Goal: Register for event/course

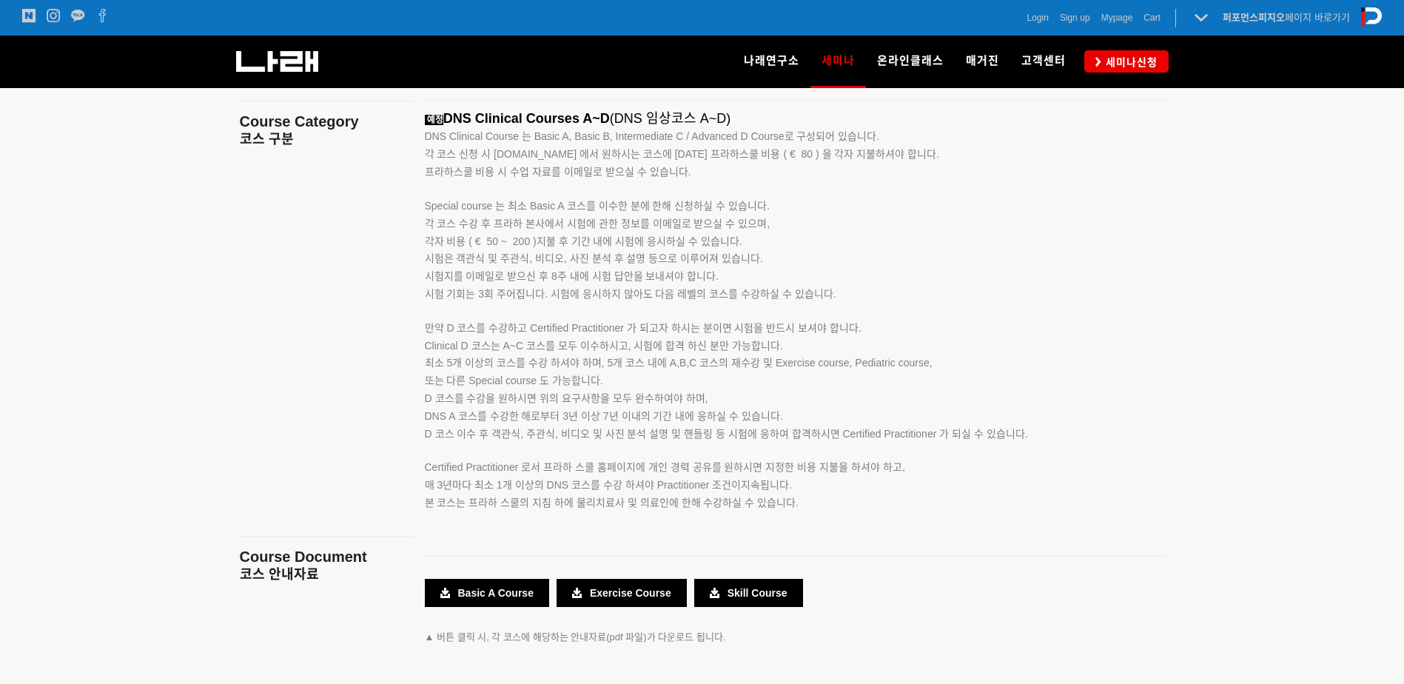
scroll to position [2477, 0]
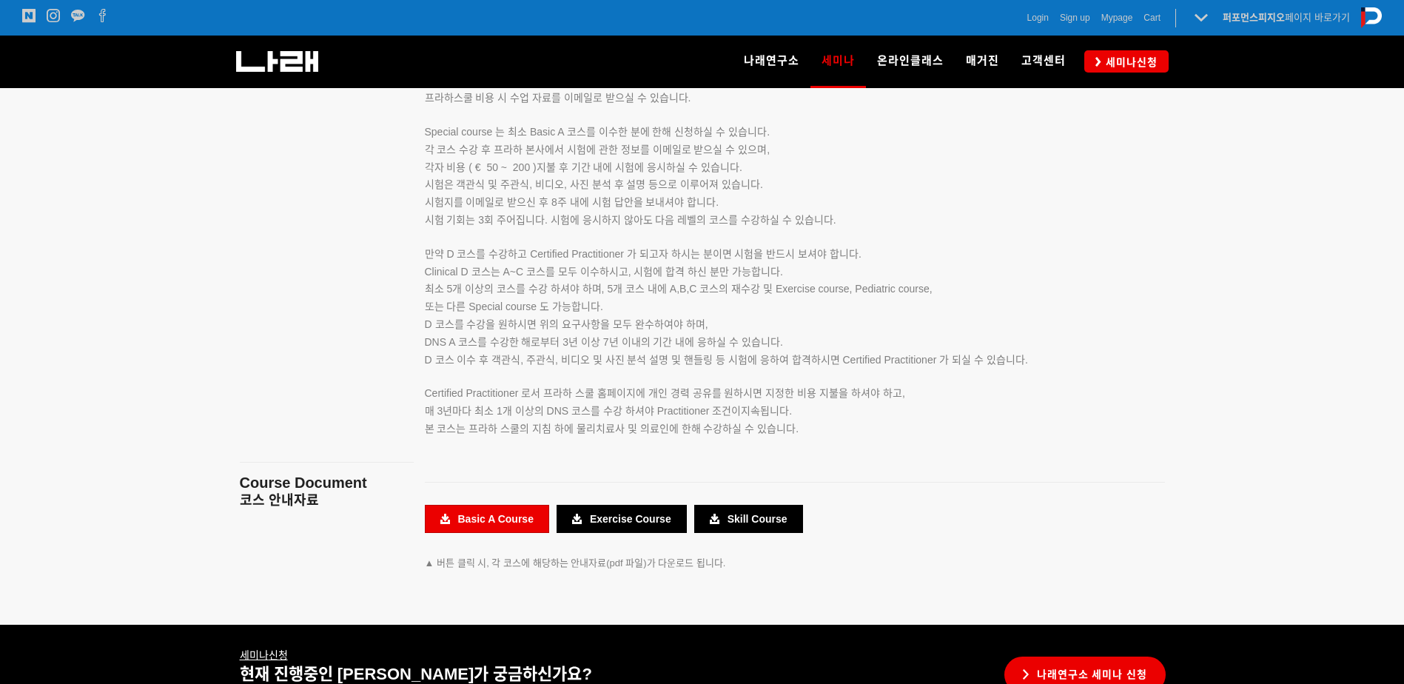
click at [493, 518] on link "Basic A Course" at bounding box center [487, 519] width 124 height 28
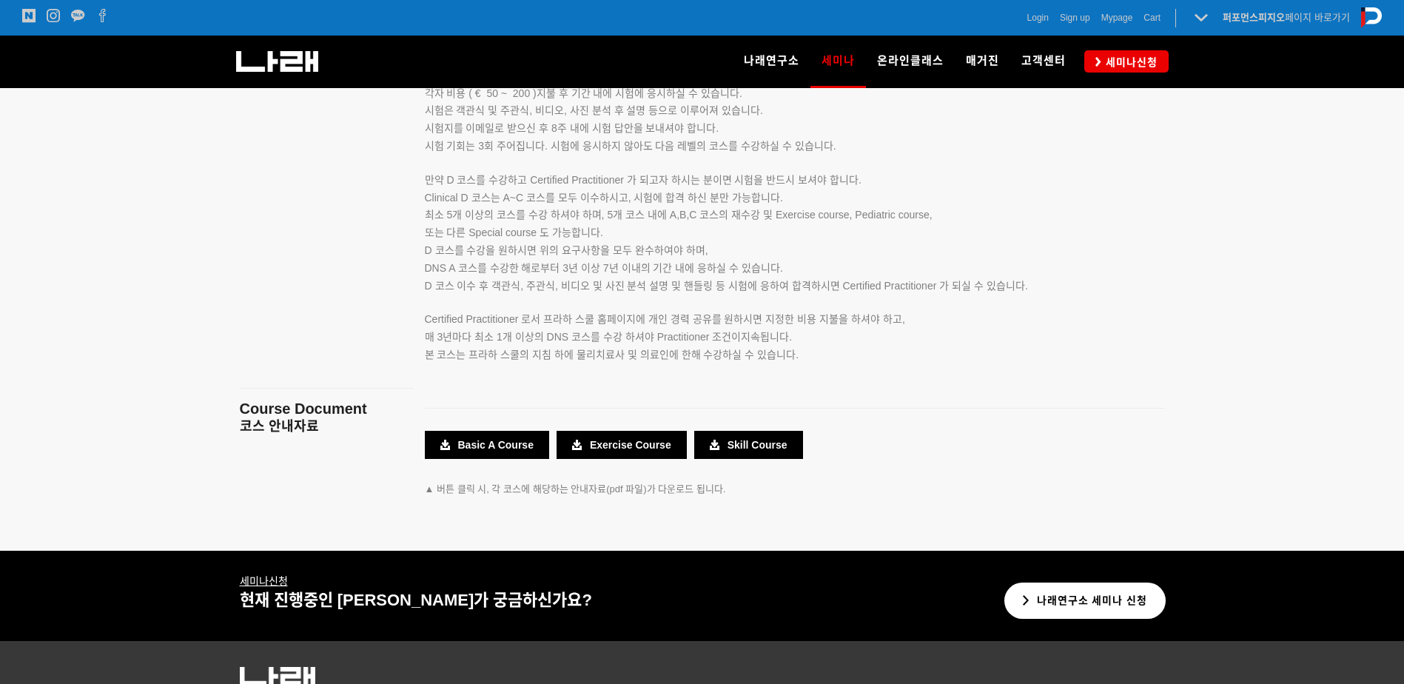
click at [1071, 609] on link "나래연구소 세미나 신청" at bounding box center [1085, 600] width 162 height 36
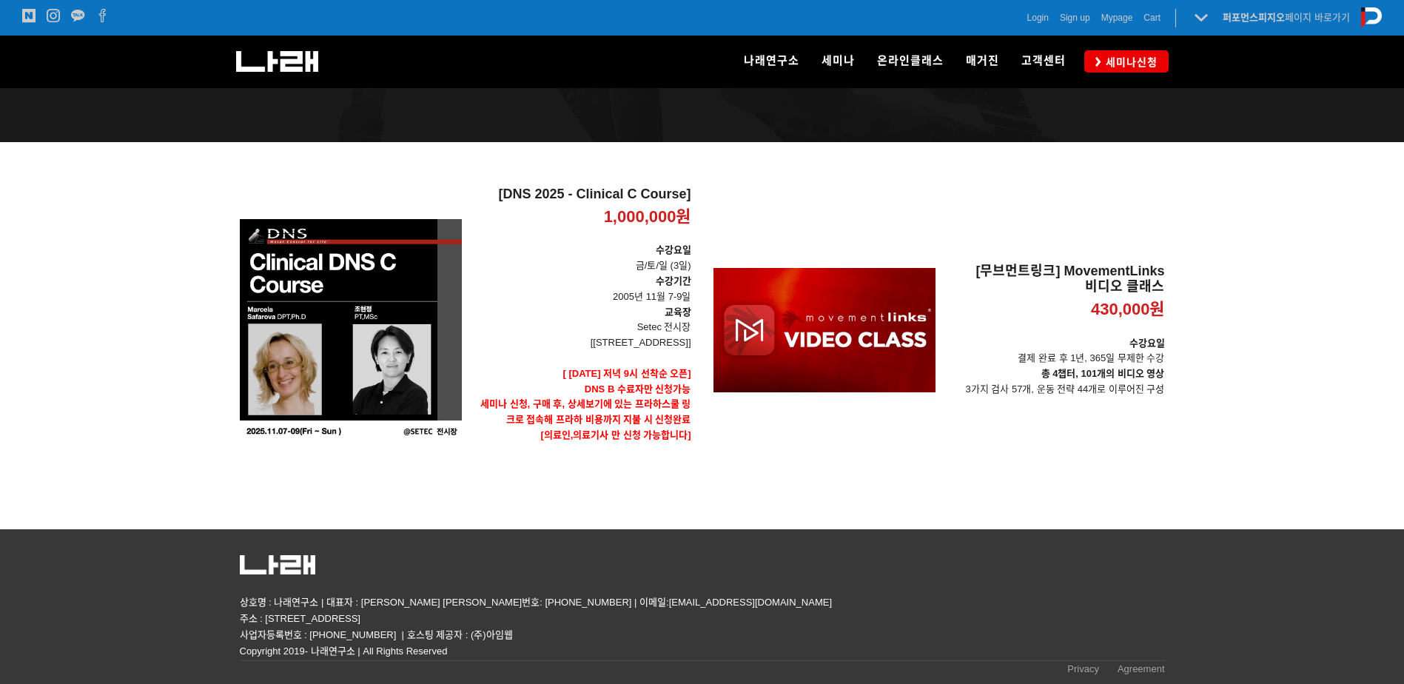
scroll to position [4, 0]
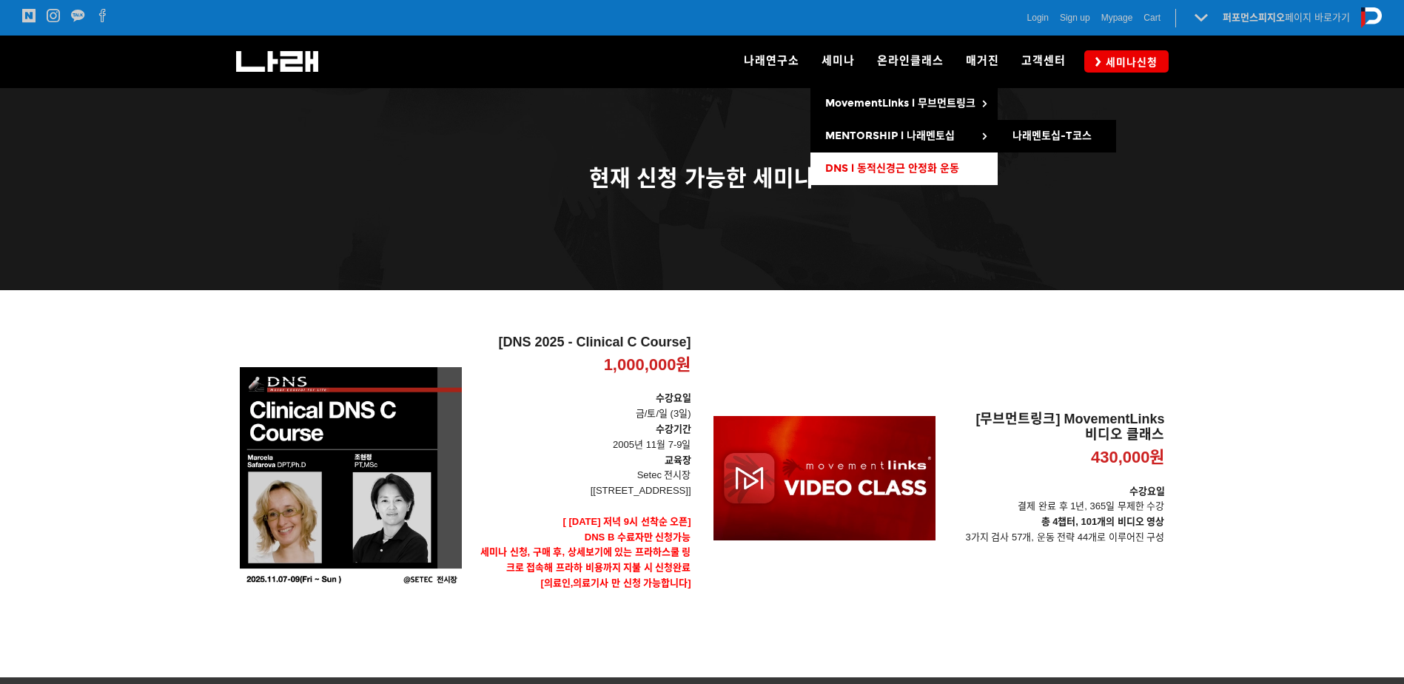
click at [886, 170] on span "DNS l 동적신경근 안정화 운동" at bounding box center [892, 168] width 134 height 13
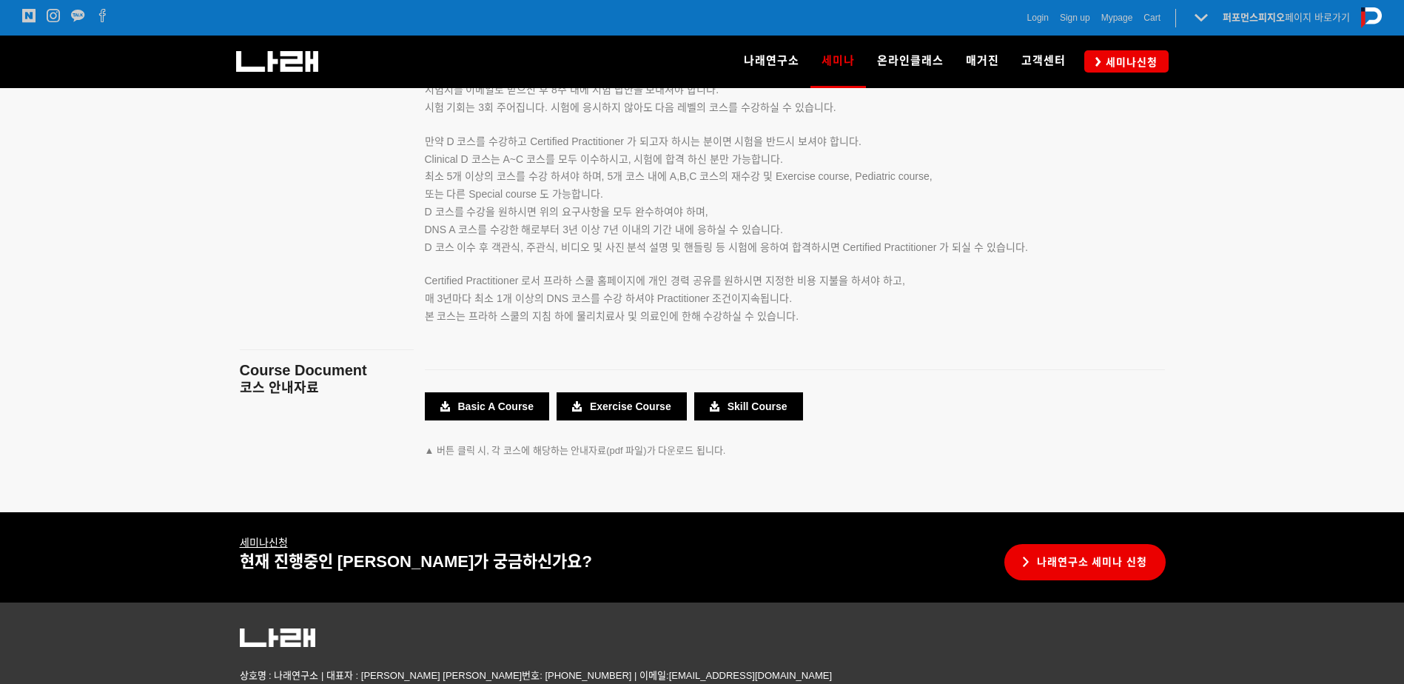
scroll to position [2662, 0]
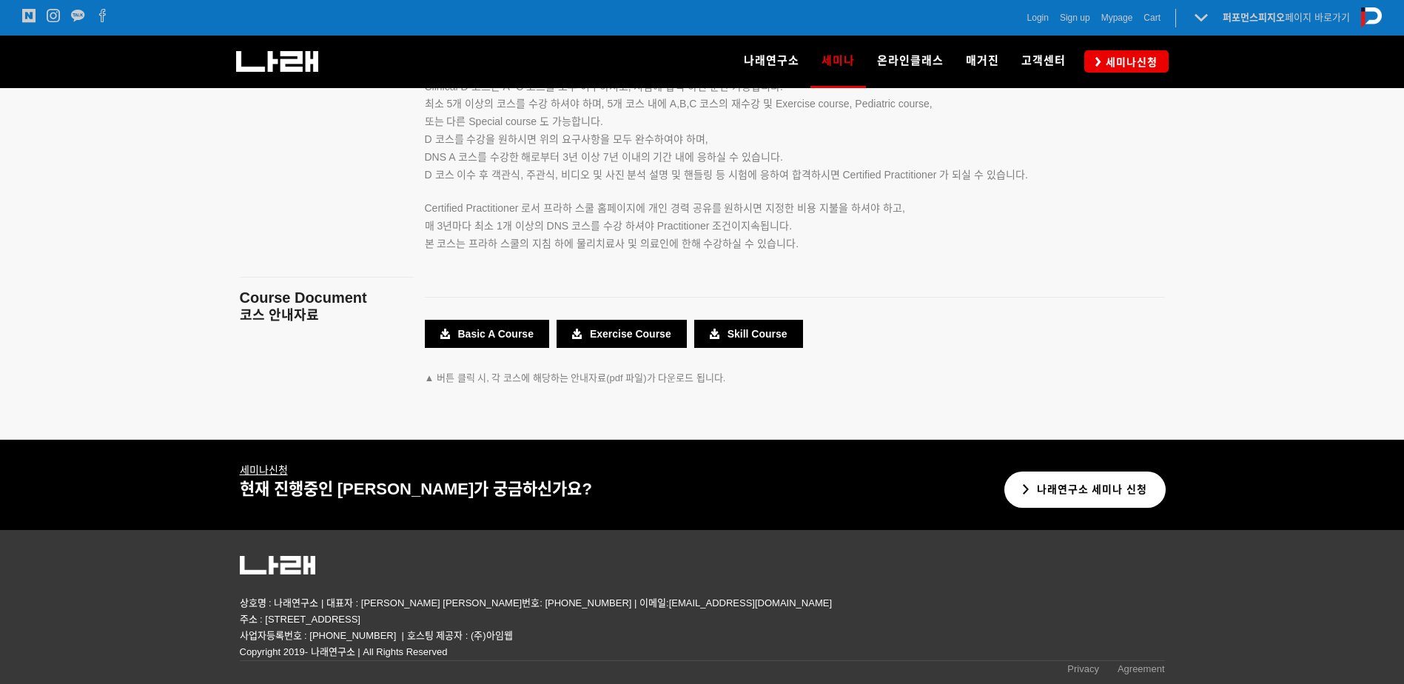
click at [1071, 493] on link "나래연구소 세미나 신청" at bounding box center [1085, 489] width 162 height 36
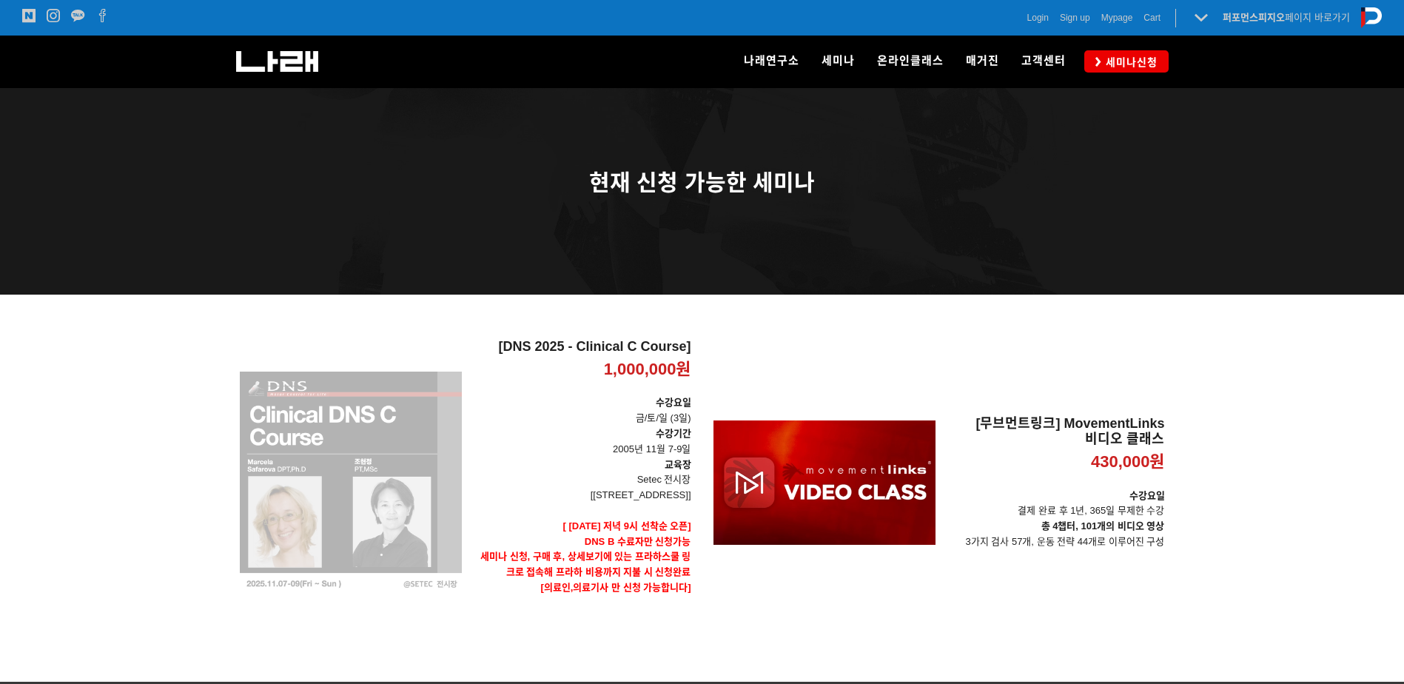
scroll to position [110, 0]
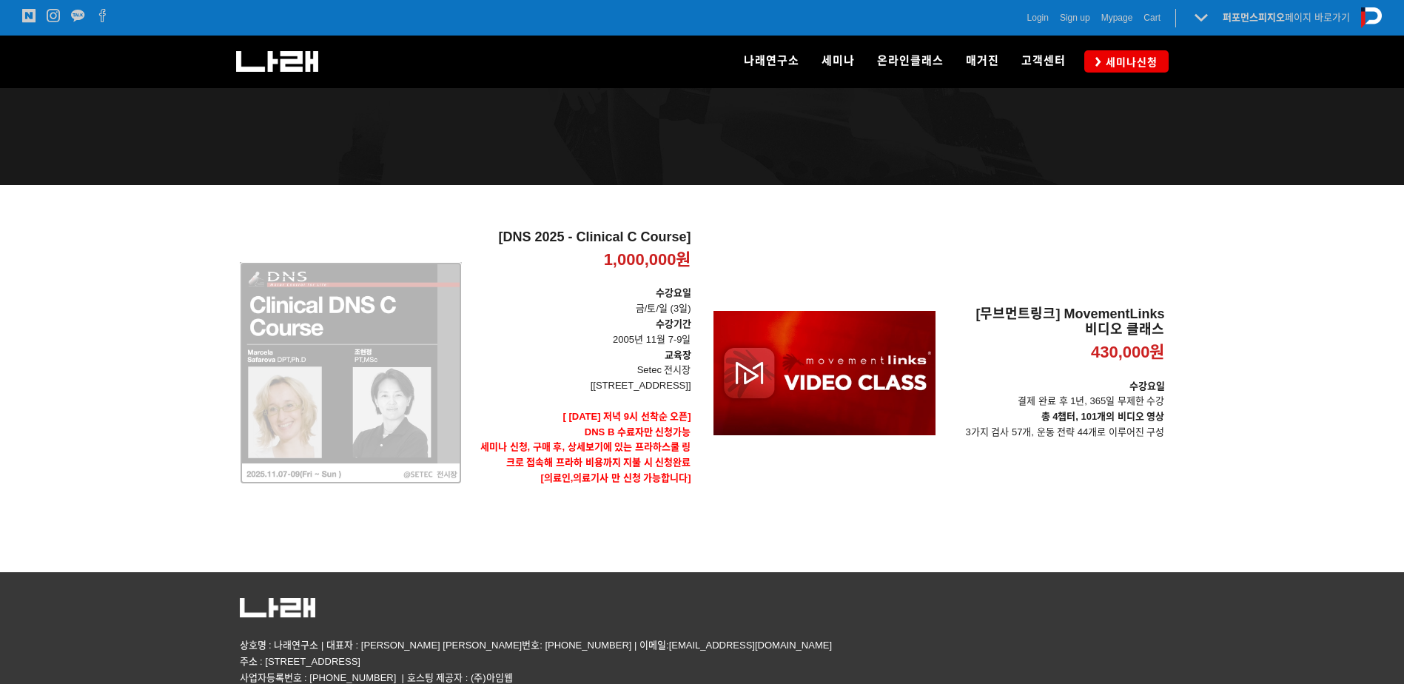
click at [306, 368] on div "[DNS 2025 - Clinical C Course] 1,000,000원 TIME SALE" at bounding box center [351, 372] width 222 height 287
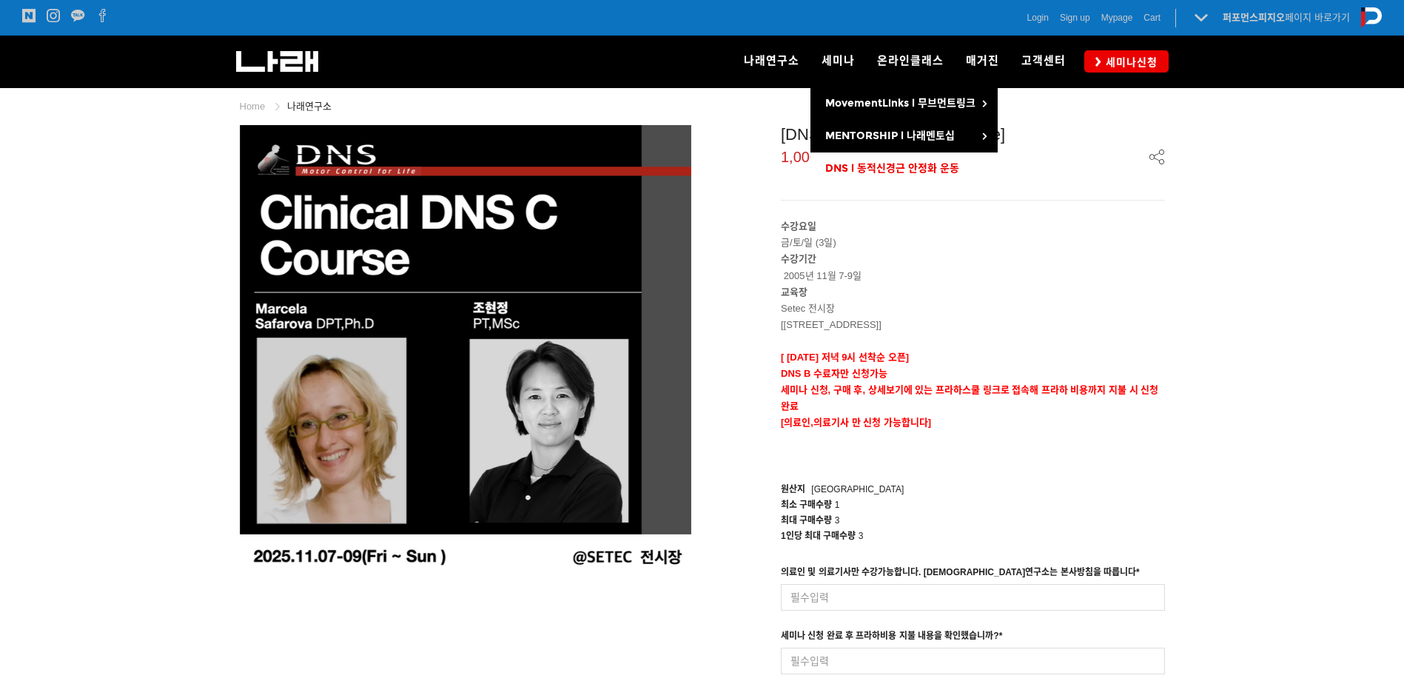
click at [881, 166] on span "DNS l 동적신경근 안정화 운동" at bounding box center [892, 168] width 134 height 13
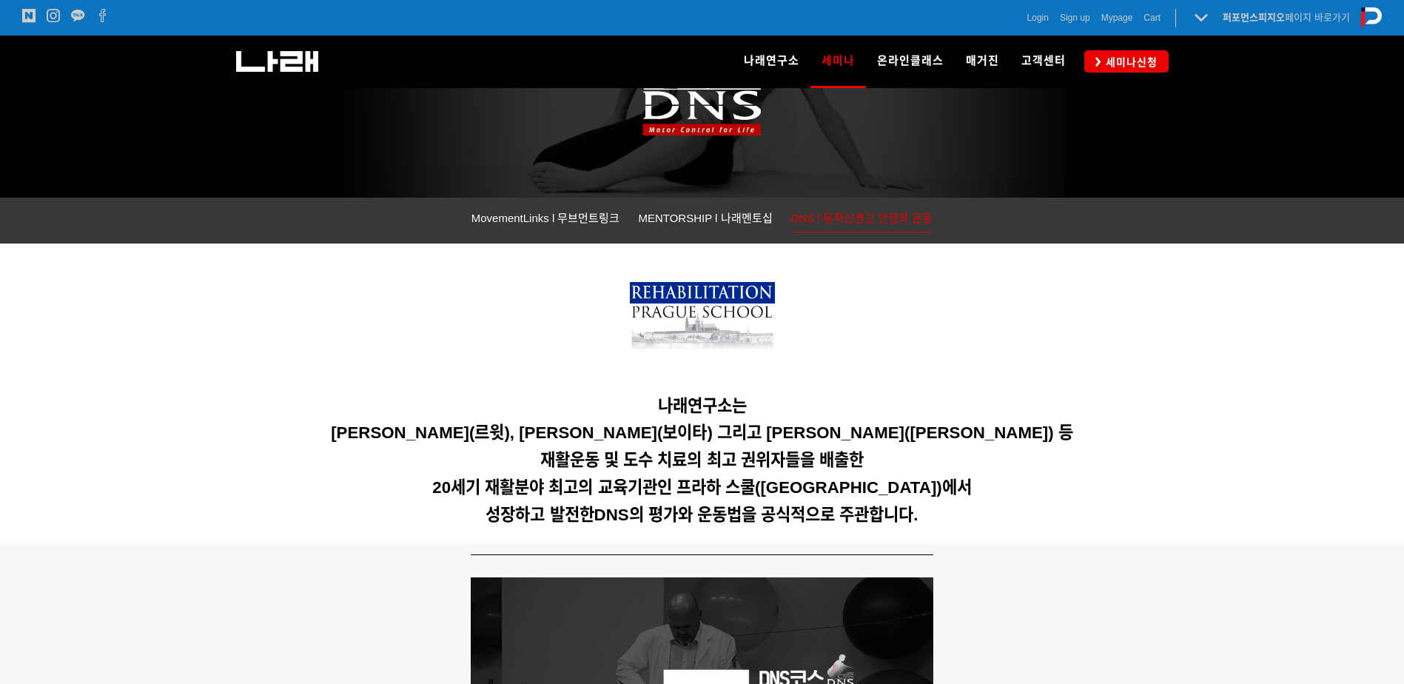
scroll to position [627, 0]
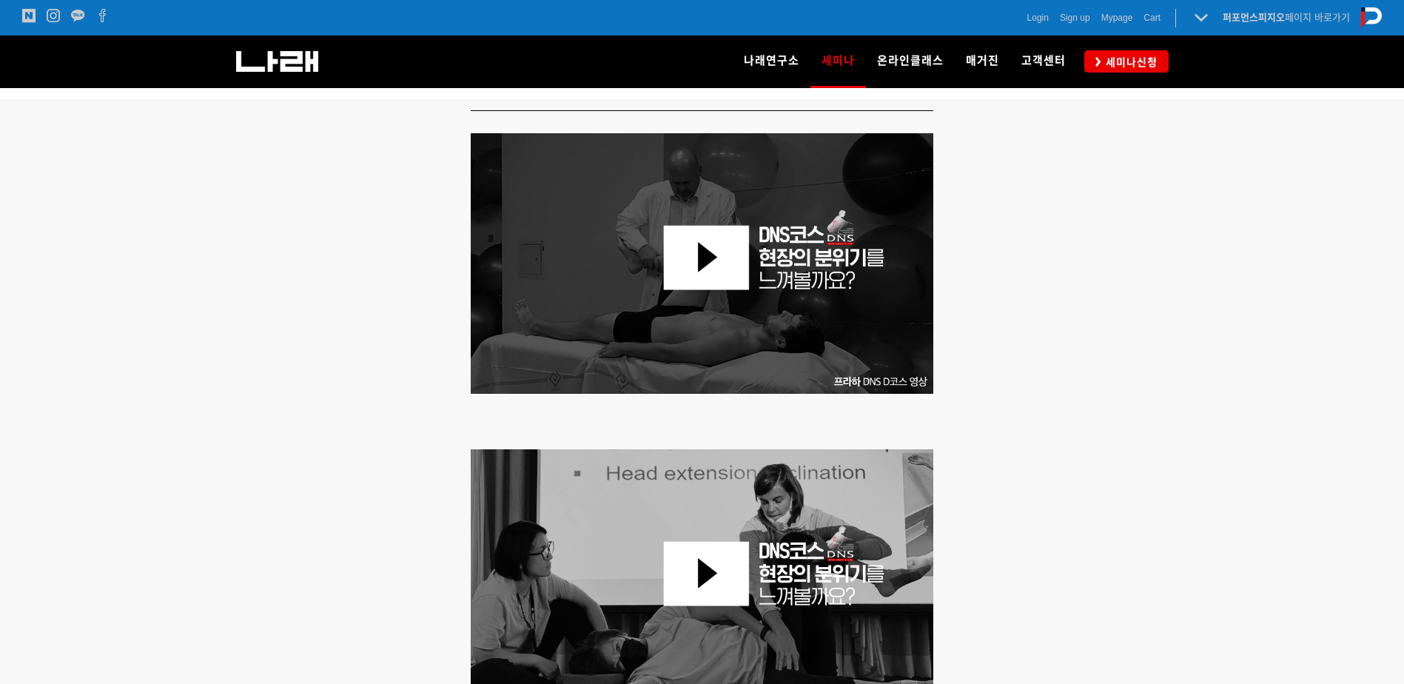
drag, startPoint x: 1250, startPoint y: 399, endPoint x: 1185, endPoint y: 400, distance: 65.1
click at [1250, 399] on div at bounding box center [702, 409] width 1404 height 621
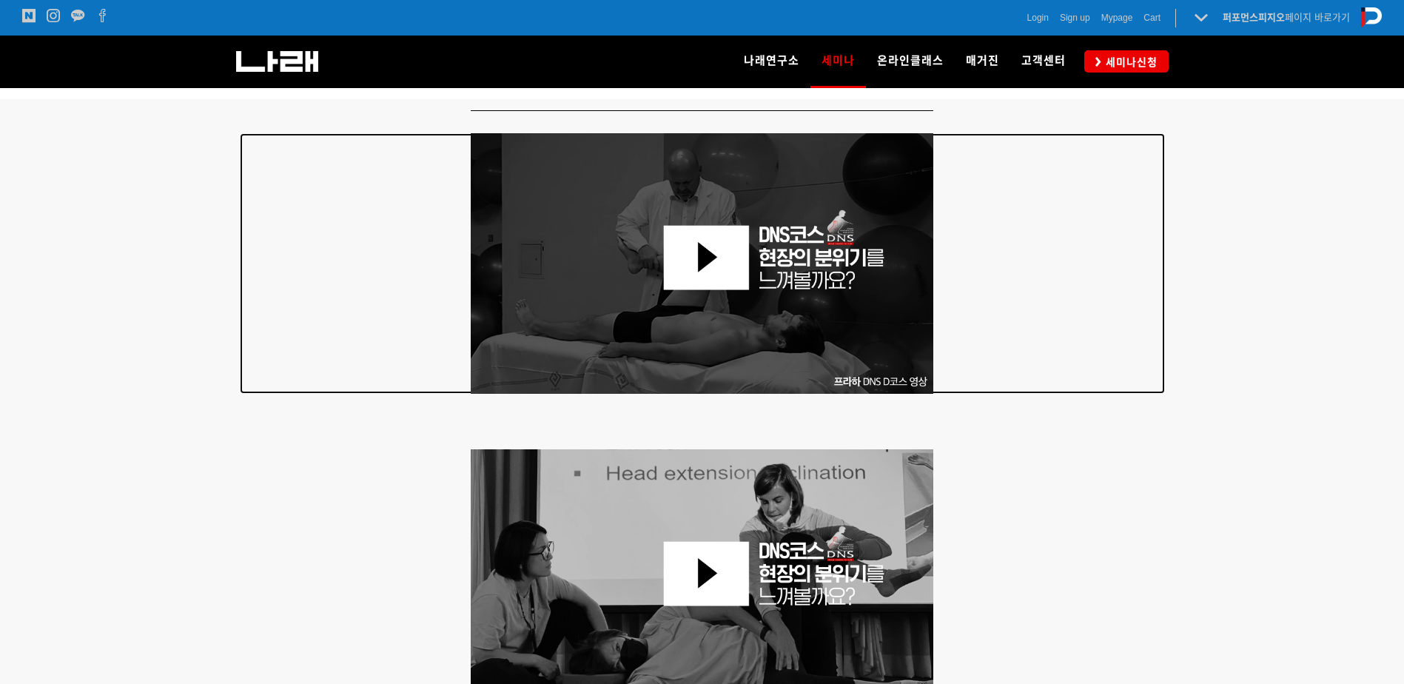
click at [1097, 368] on div at bounding box center [702, 263] width 925 height 260
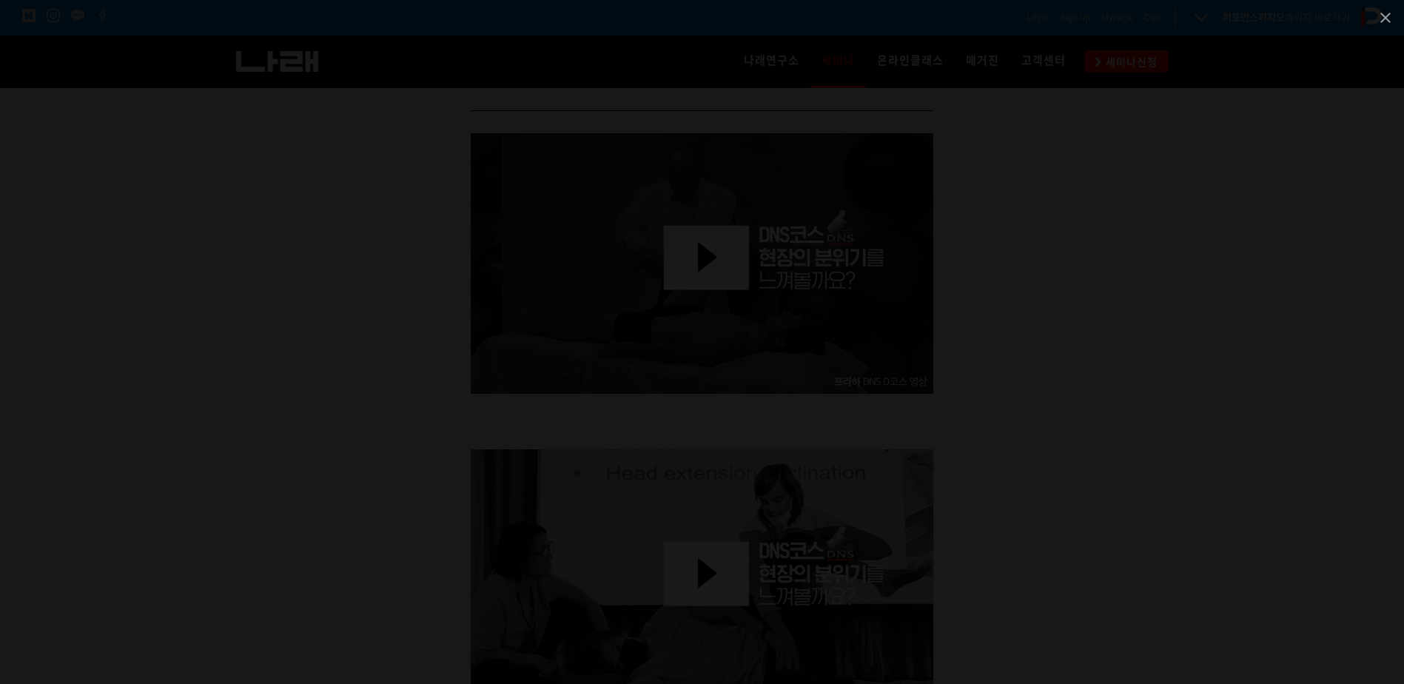
click at [1255, 284] on div at bounding box center [702, 342] width 1404 height 684
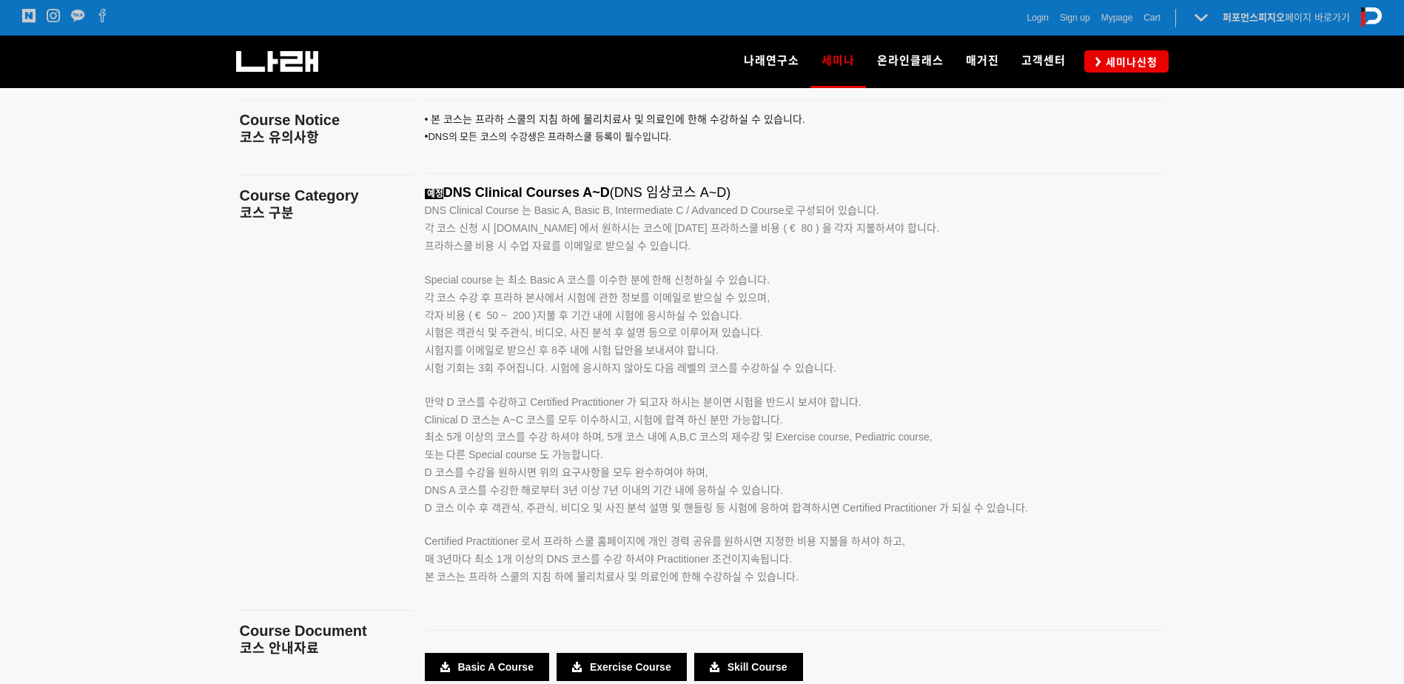
scroll to position [2477, 0]
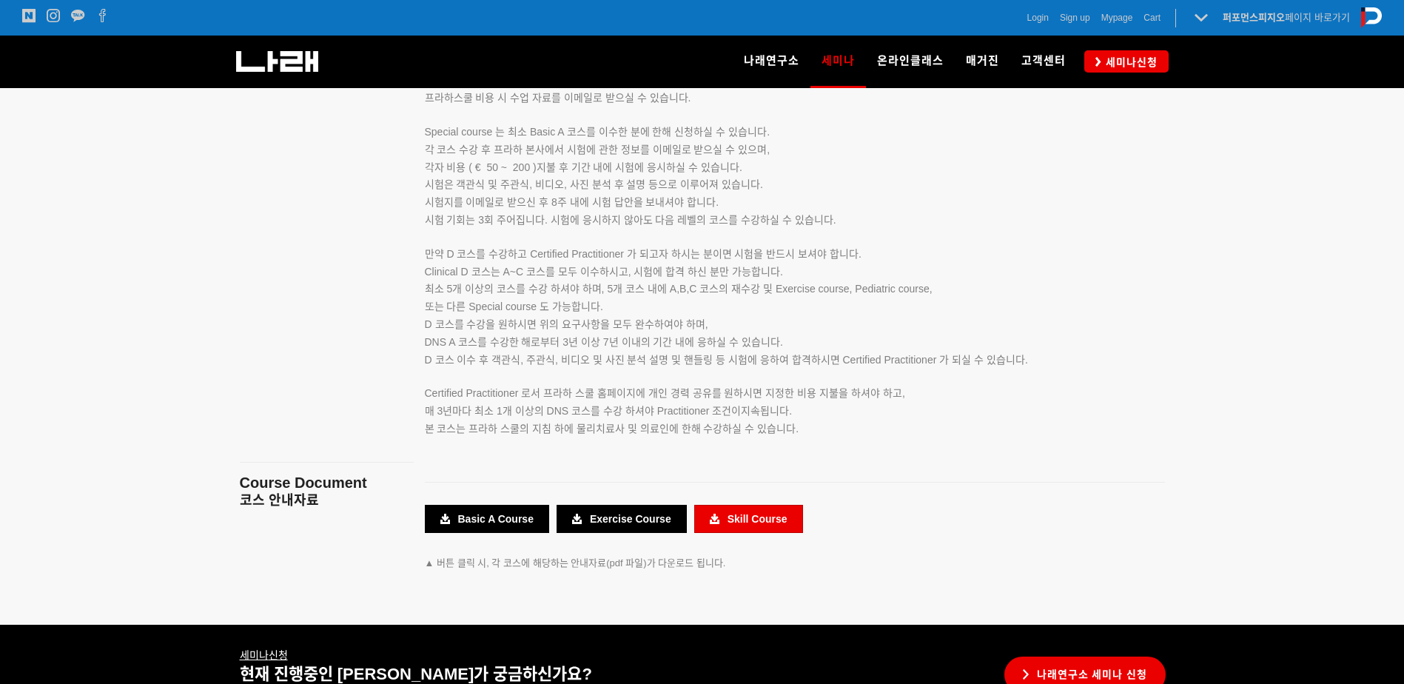
click at [731, 523] on link "Skill Course" at bounding box center [748, 519] width 109 height 28
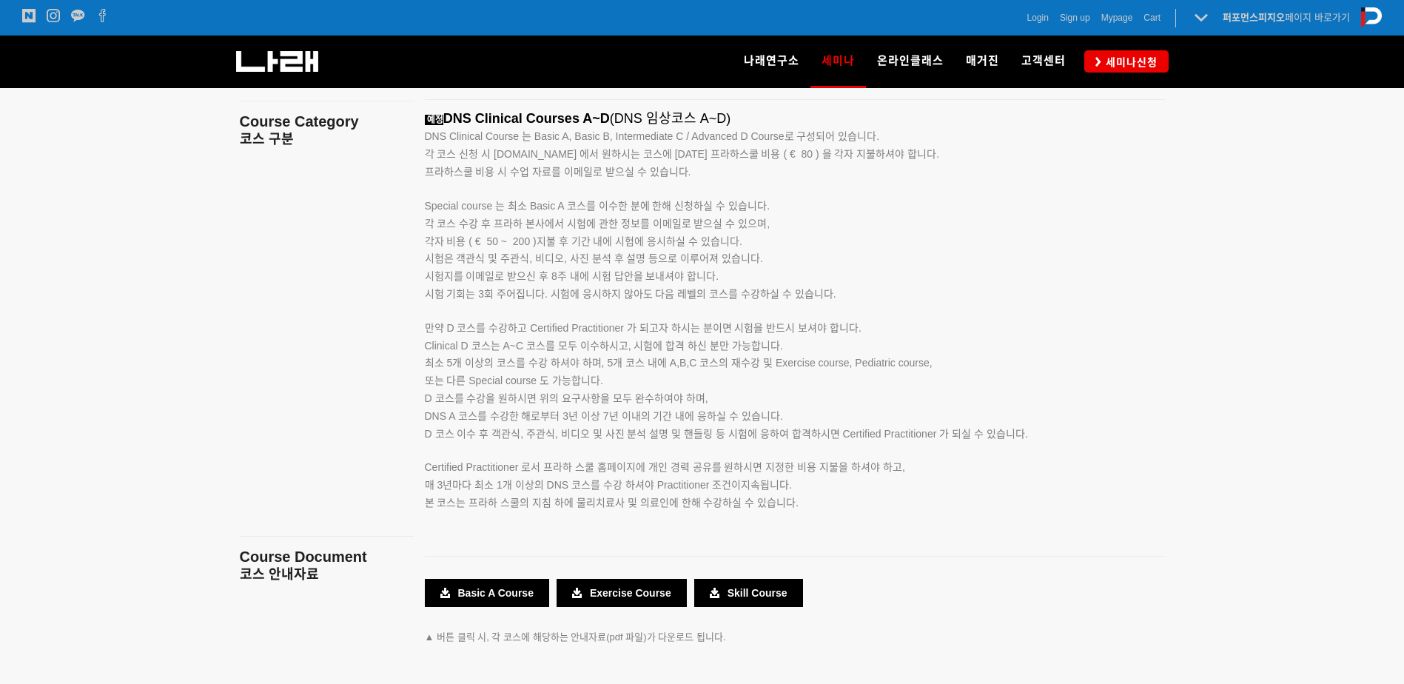
scroll to position [2551, 0]
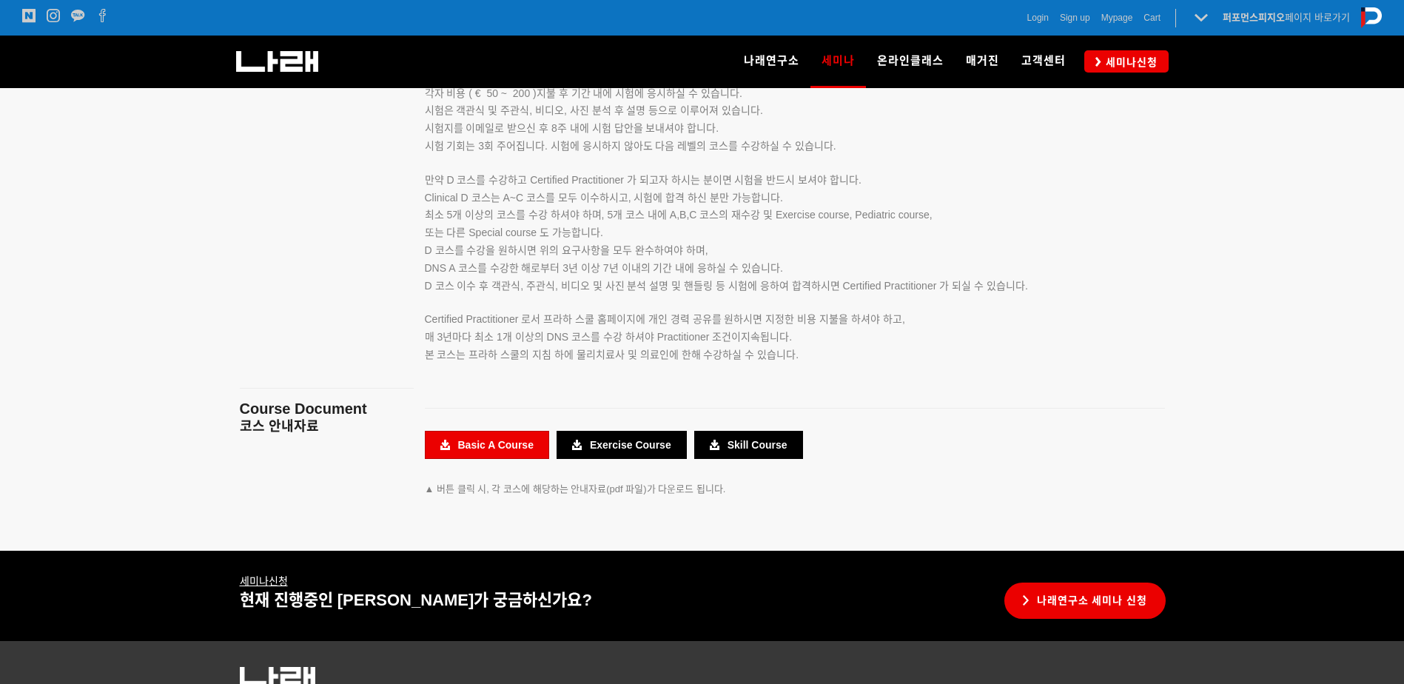
click at [503, 448] on link "Basic A Course" at bounding box center [487, 445] width 124 height 28
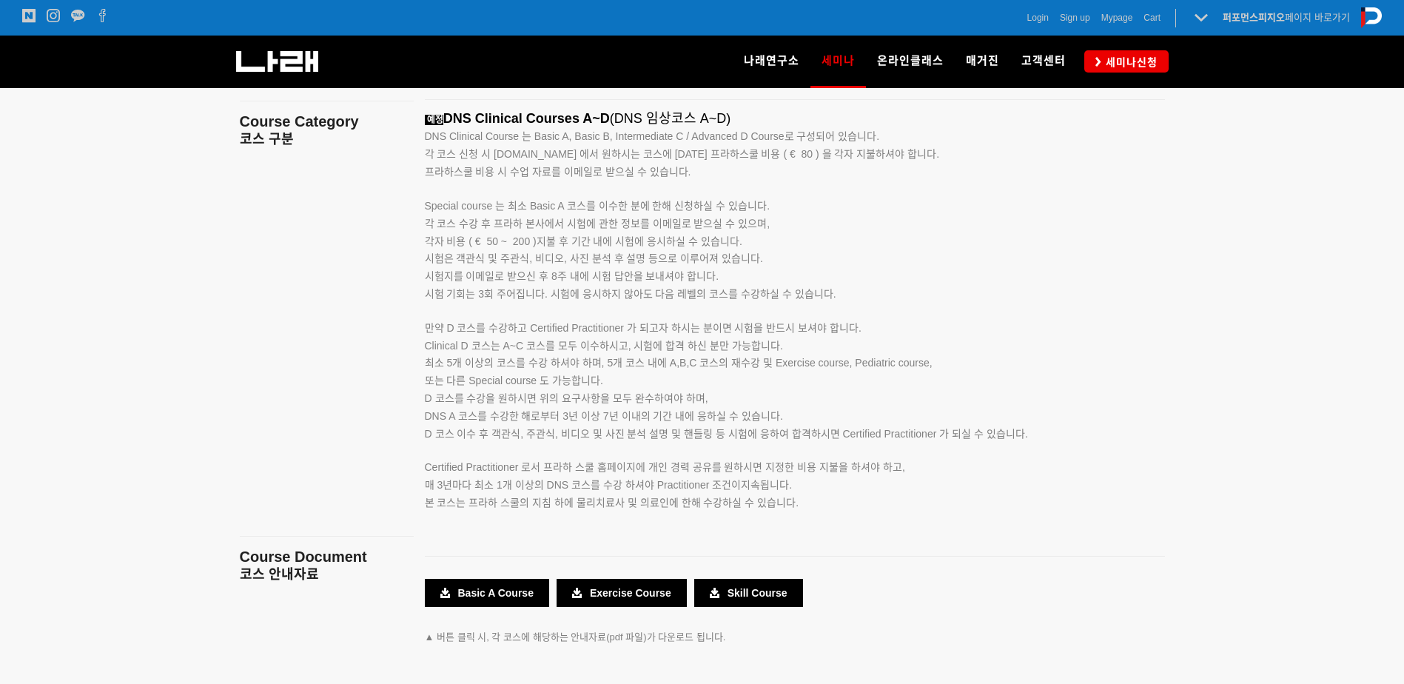
scroll to position [2255, 0]
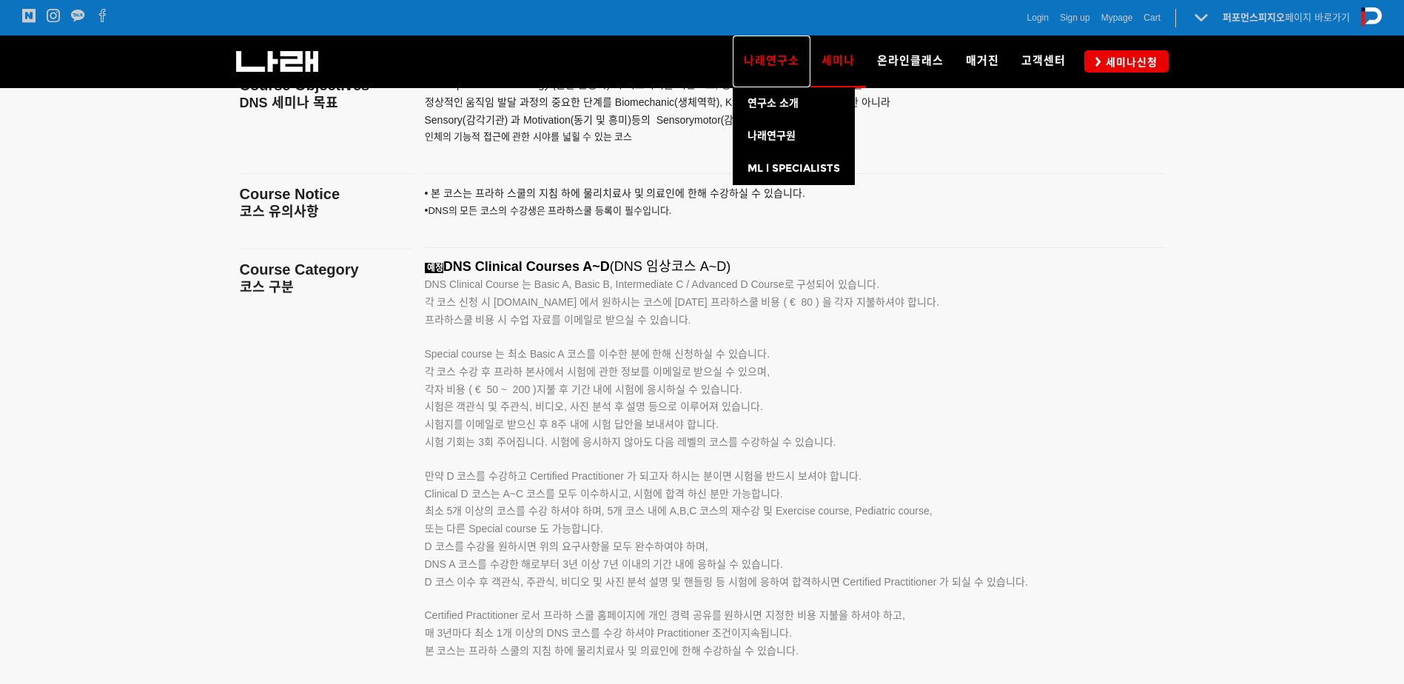
click at [809, 65] on link "나래연구소" at bounding box center [771, 62] width 78 height 52
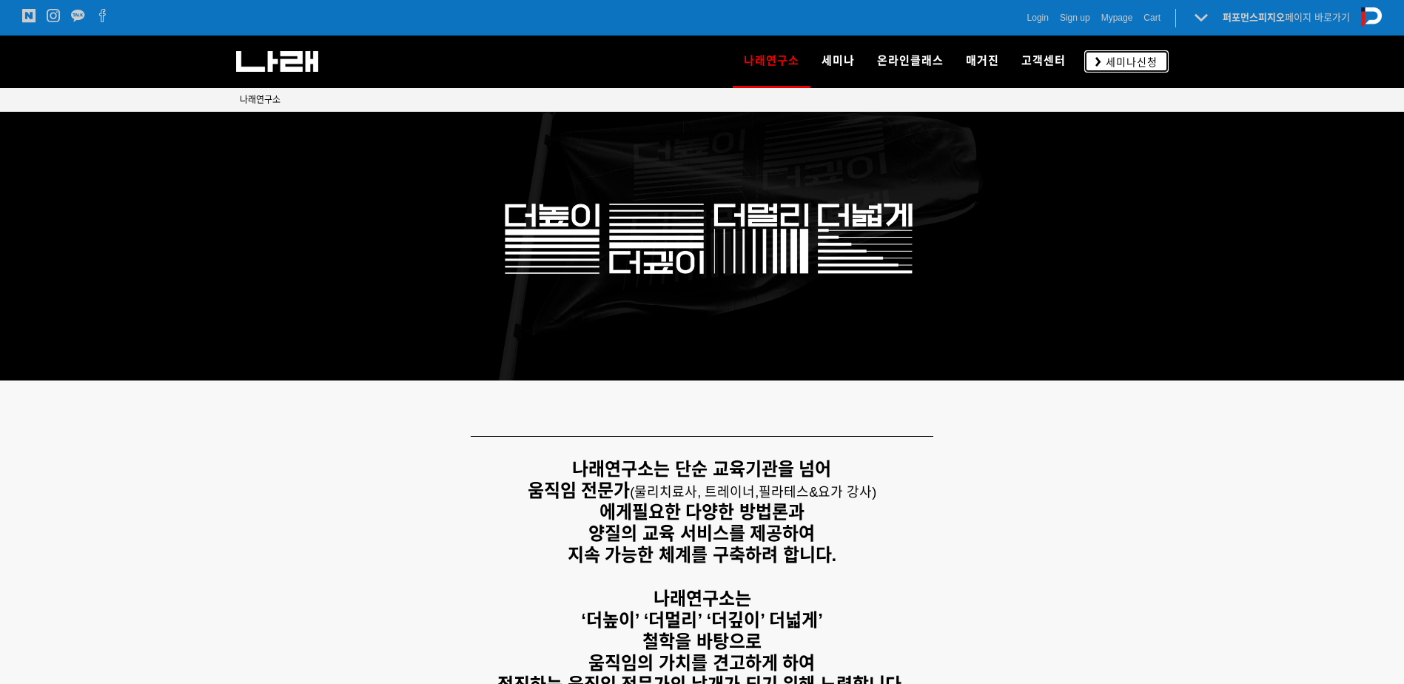
click at [1118, 61] on span "세미나신청" at bounding box center [1129, 62] width 56 height 15
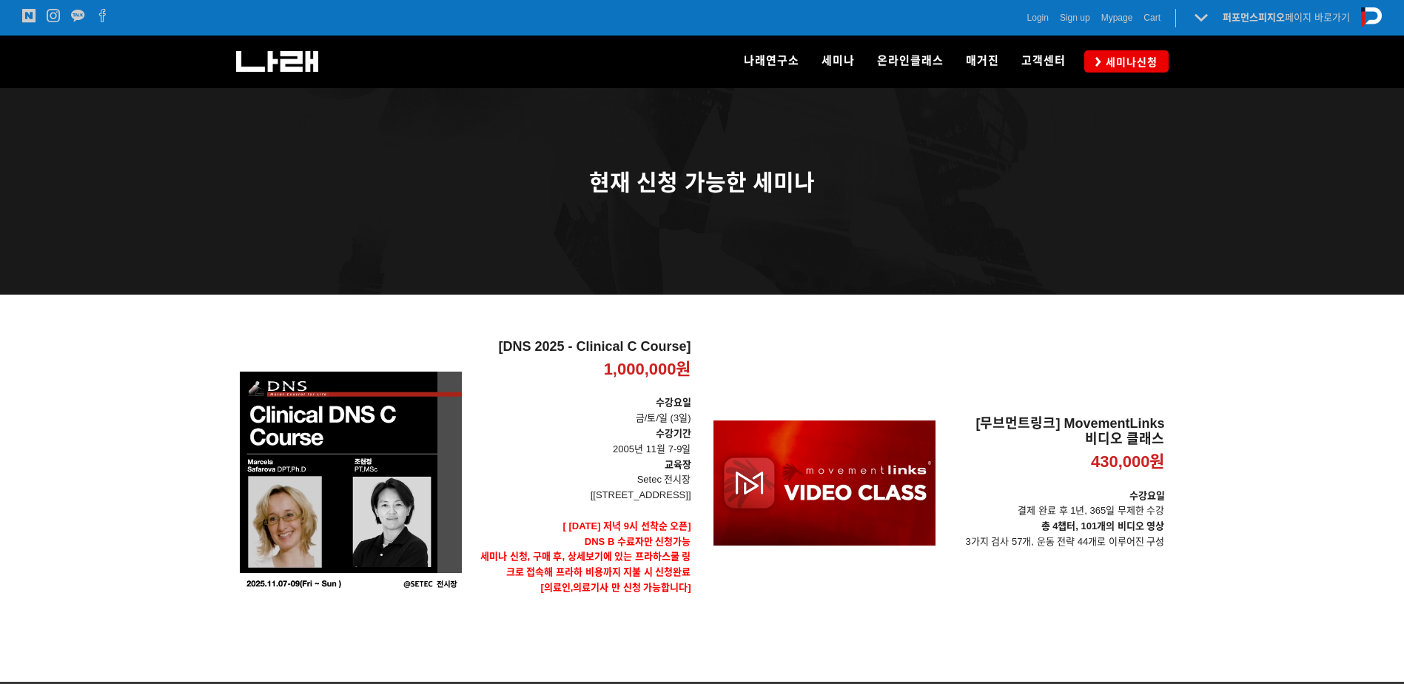
scroll to position [110, 0]
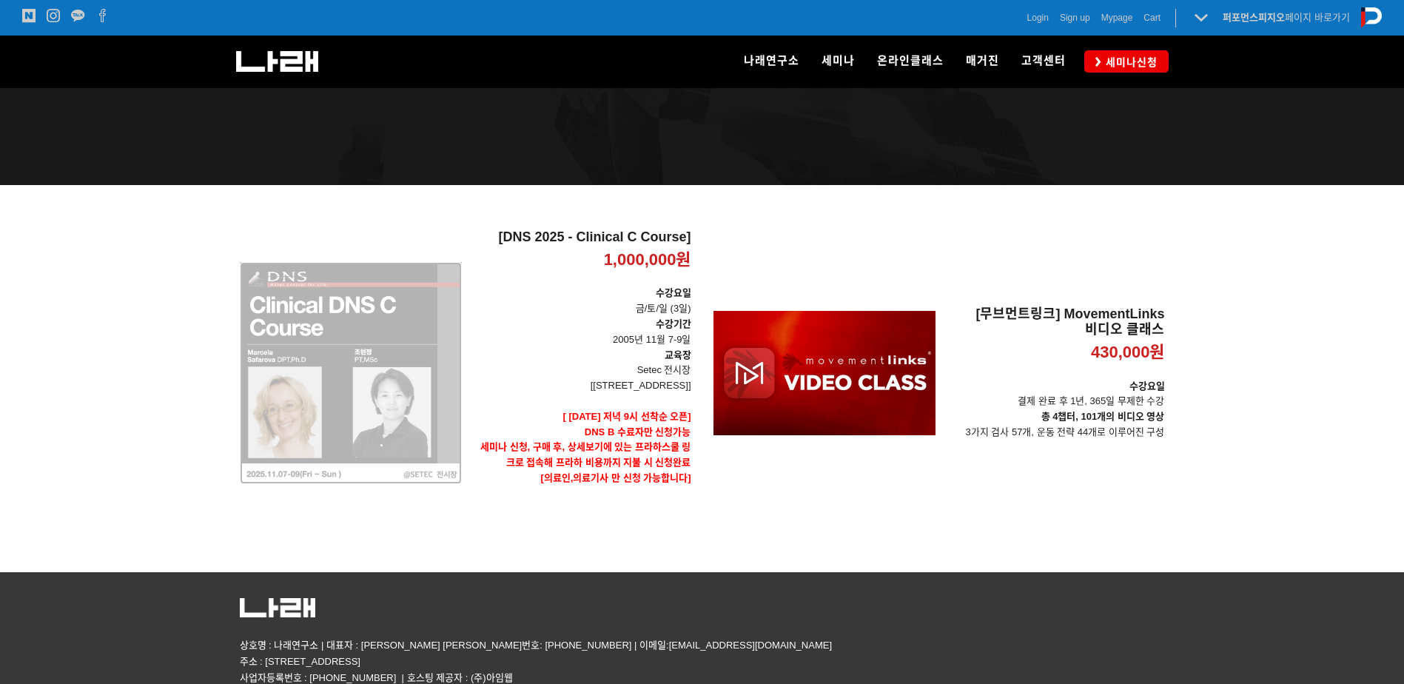
click at [366, 326] on div "[DNS 2025 - Clinical C Course] 1,000,000원 TIME SALE" at bounding box center [351, 372] width 222 height 287
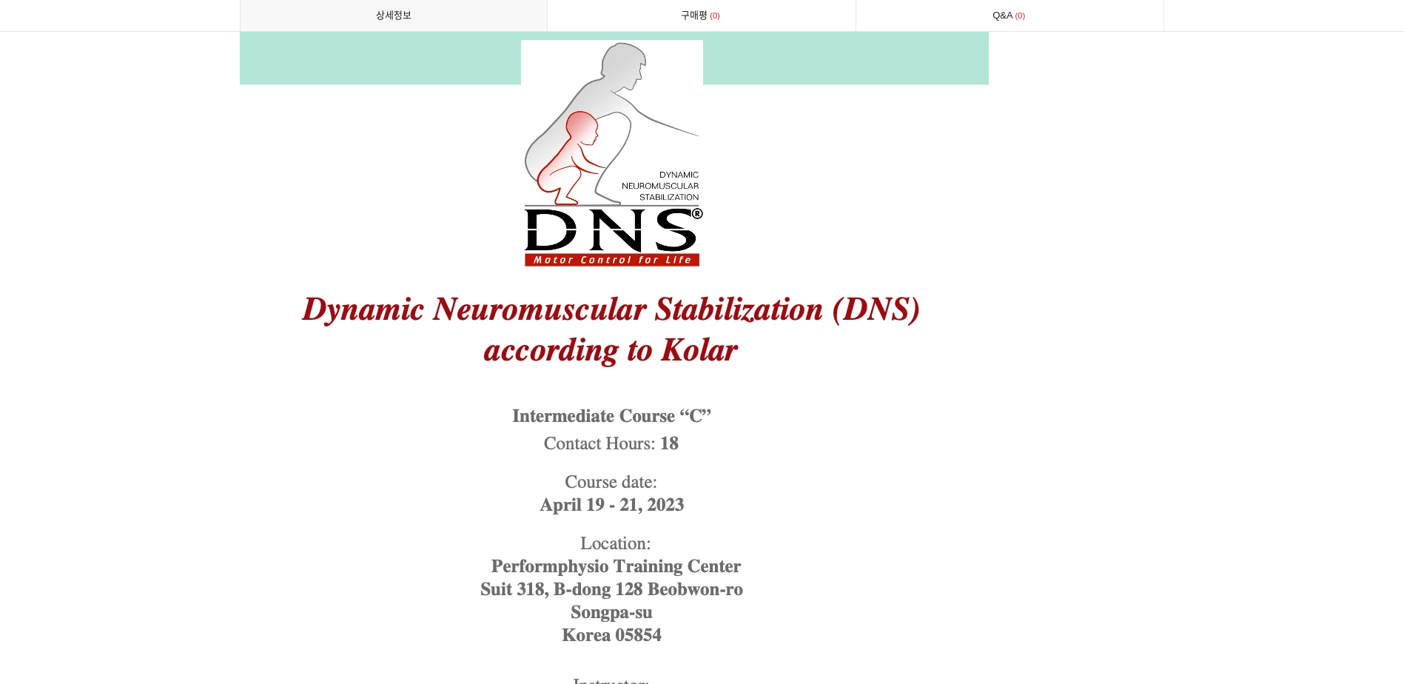
scroll to position [4661, 0]
